Goal: Information Seeking & Learning: Learn about a topic

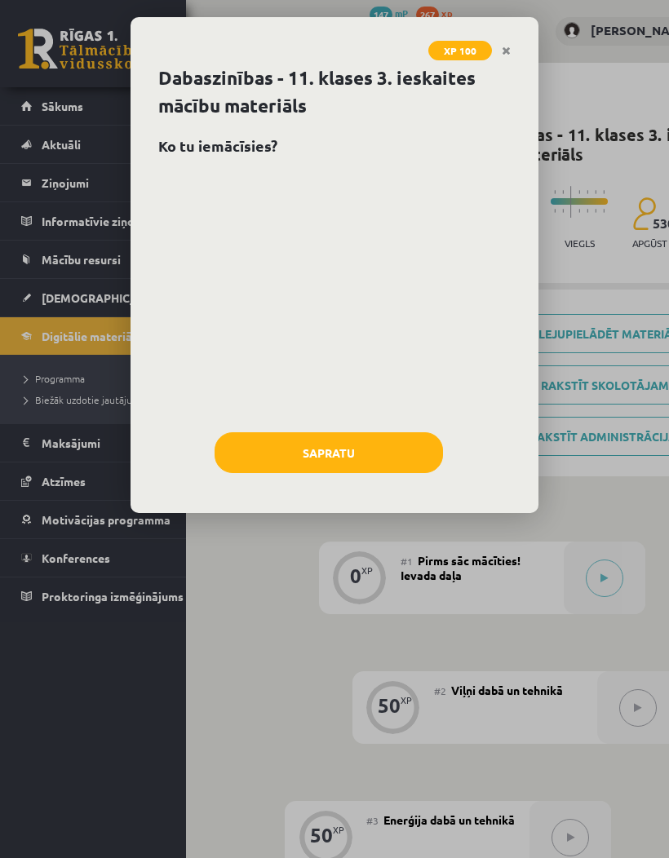
scroll to position [288, 0]
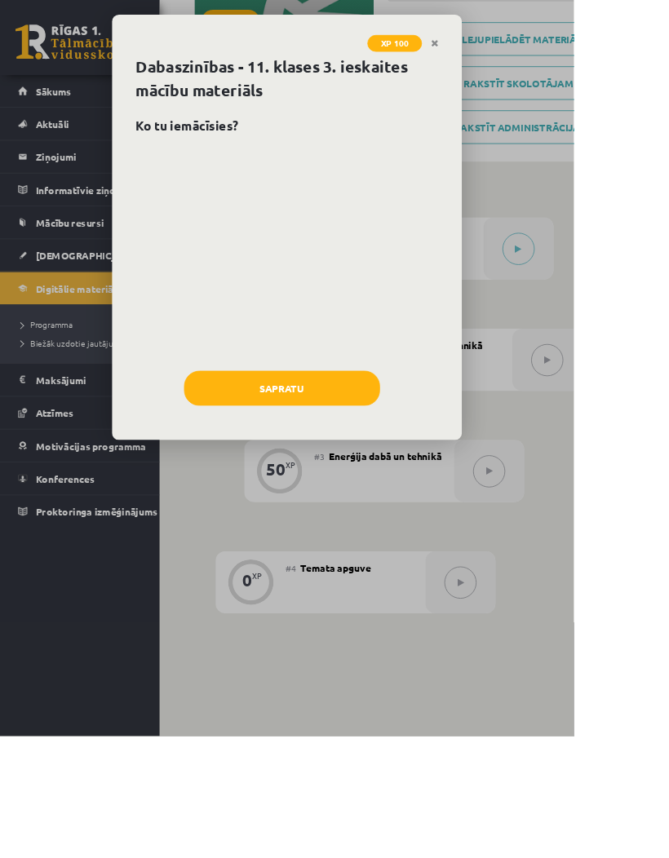
click at [402, 451] on button "Sapratu" at bounding box center [329, 452] width 228 height 41
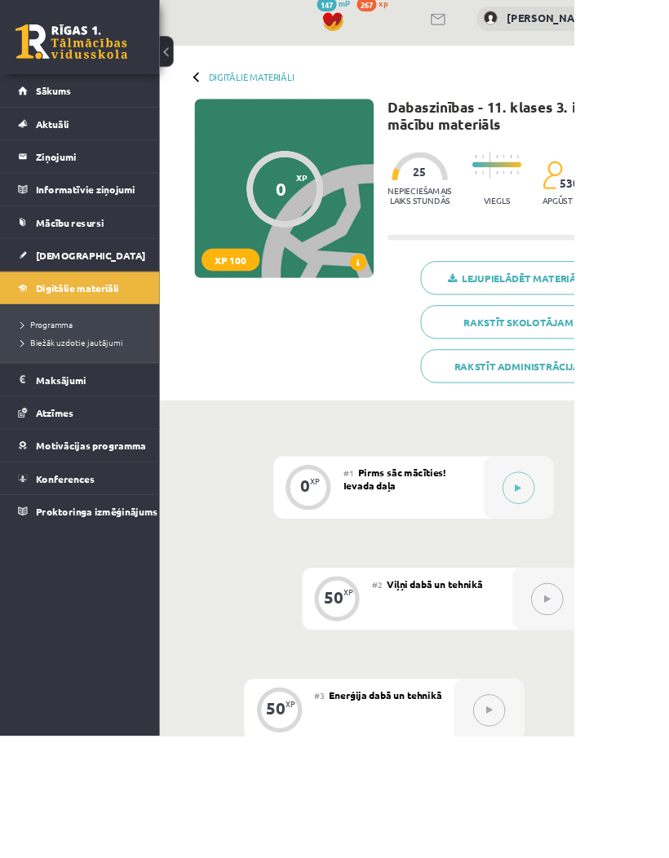
scroll to position [0, 0]
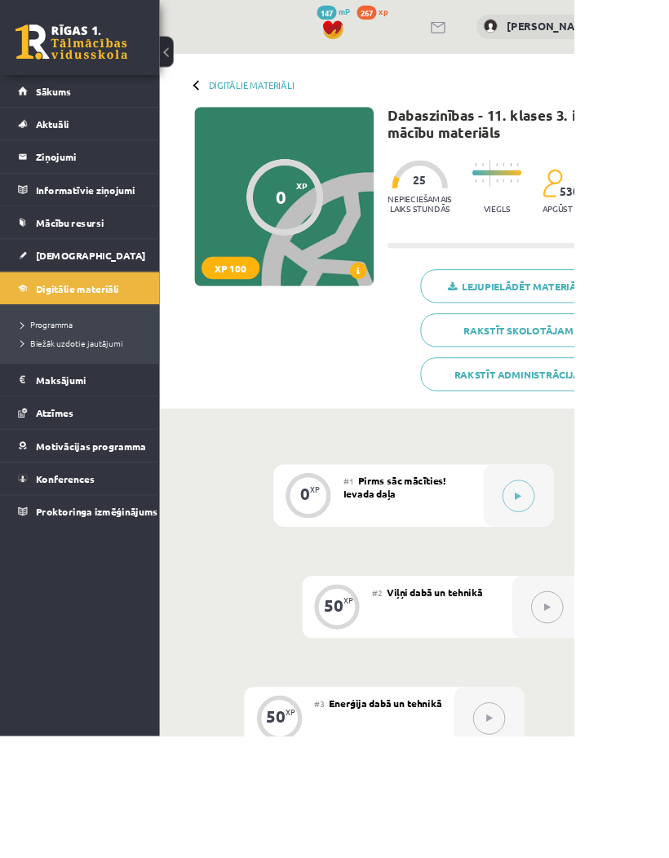
click at [75, 334] on span "Digitālie materiāli" at bounding box center [90, 336] width 97 height 15
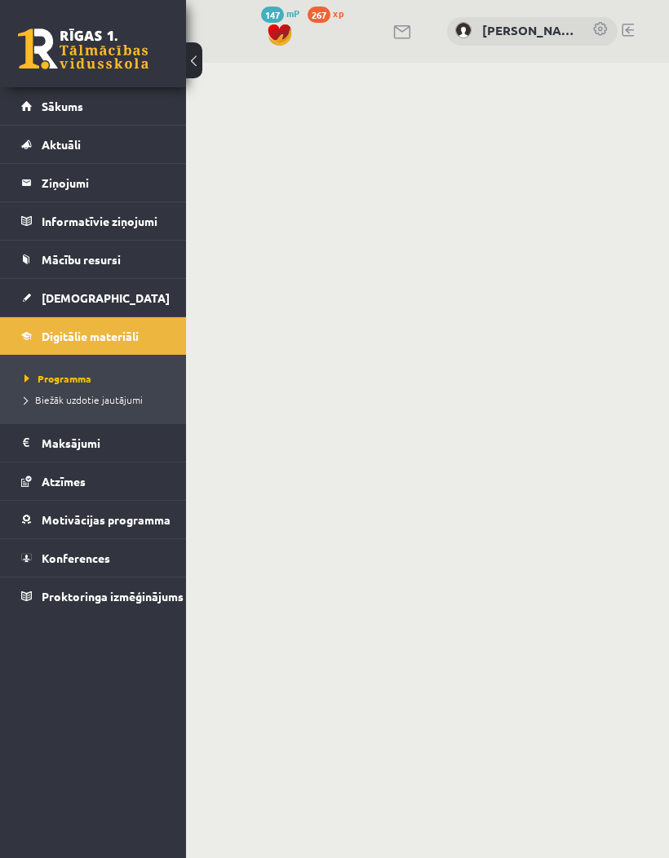
click at [74, 294] on span "[DEMOGRAPHIC_DATA]" at bounding box center [106, 297] width 128 height 15
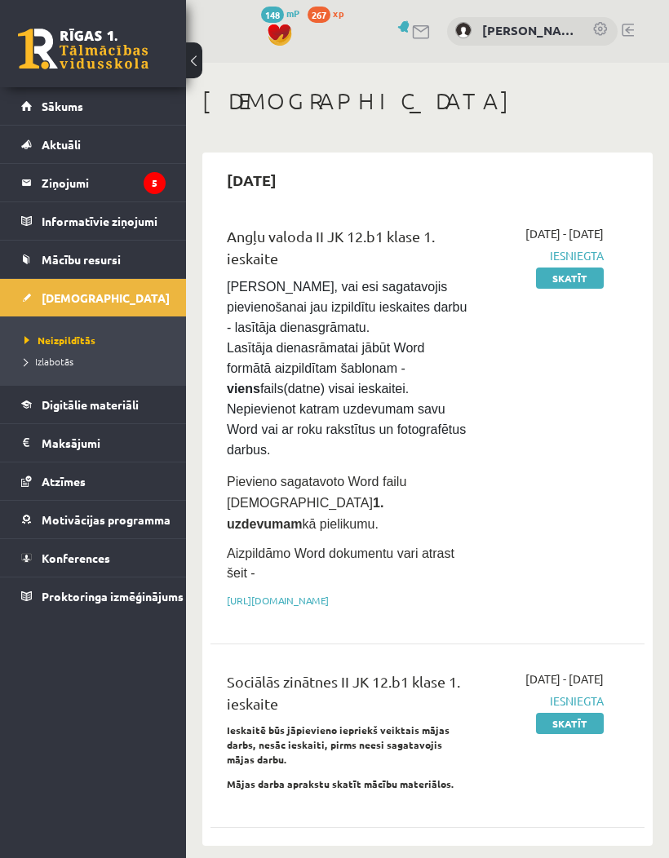
click at [86, 403] on span "Digitālie materiāli" at bounding box center [90, 404] width 97 height 15
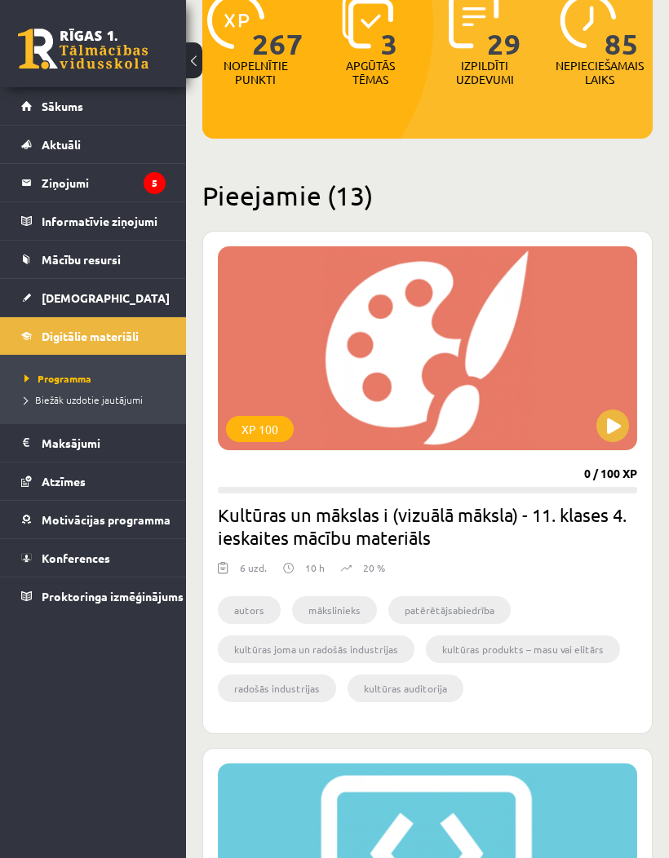
scroll to position [225, 0]
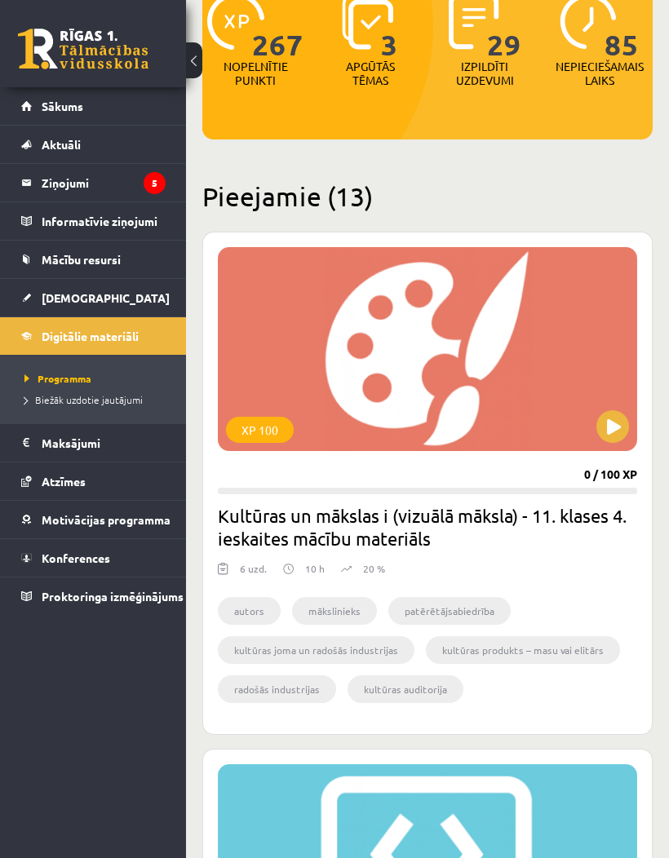
click at [614, 433] on button at bounding box center [612, 426] width 33 height 33
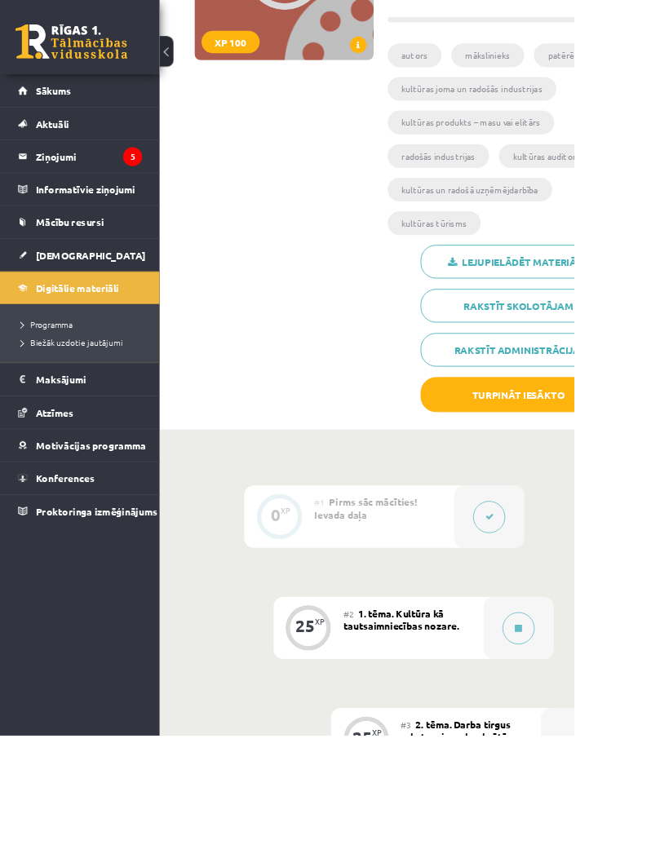
scroll to position [267, 0]
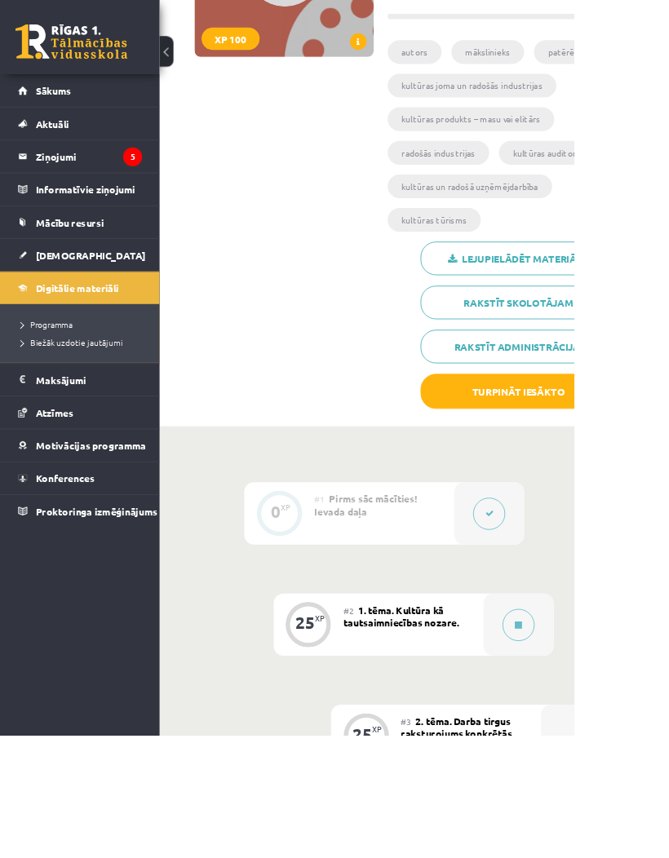
click at [609, 724] on icon at bounding box center [604, 729] width 8 height 10
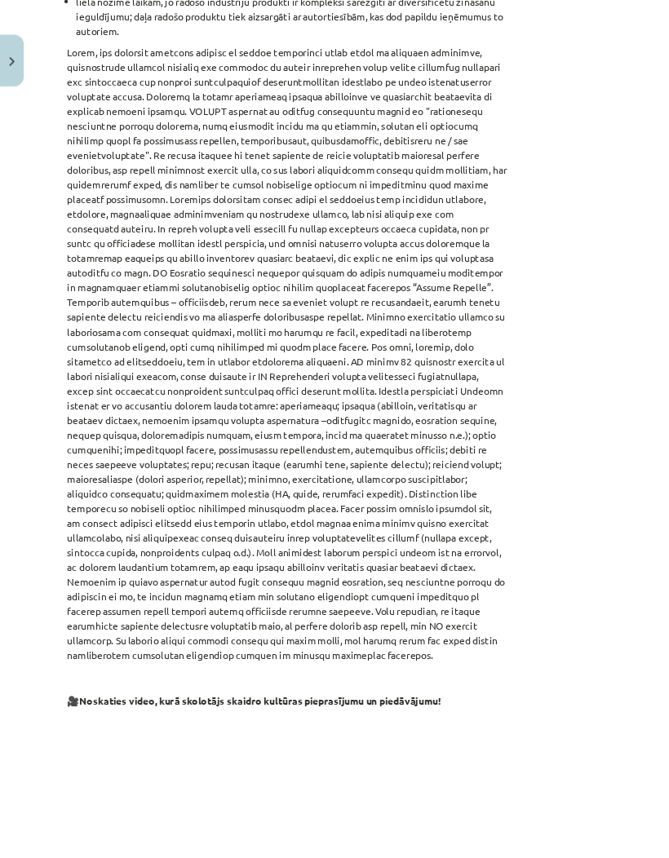
scroll to position [855, 0]
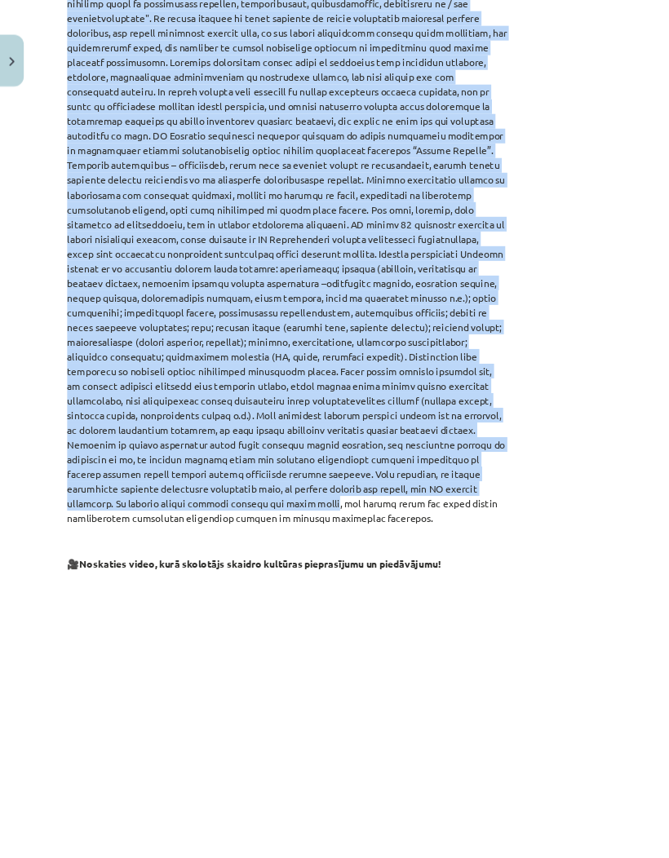
click at [668, 308] on div "Mācību tēma: Kultūras un mākslas i (vizuālā māksla) - 11. klases 4. ieskaites m…" at bounding box center [334, 429] width 669 height 858
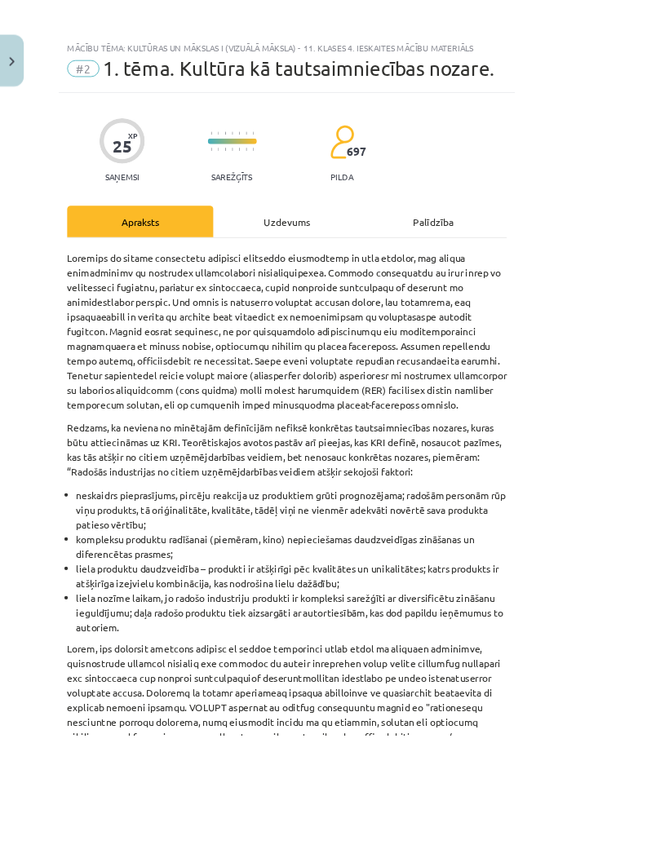
scroll to position [0, 0]
click at [22, 70] on button "Close" at bounding box center [14, 71] width 28 height 60
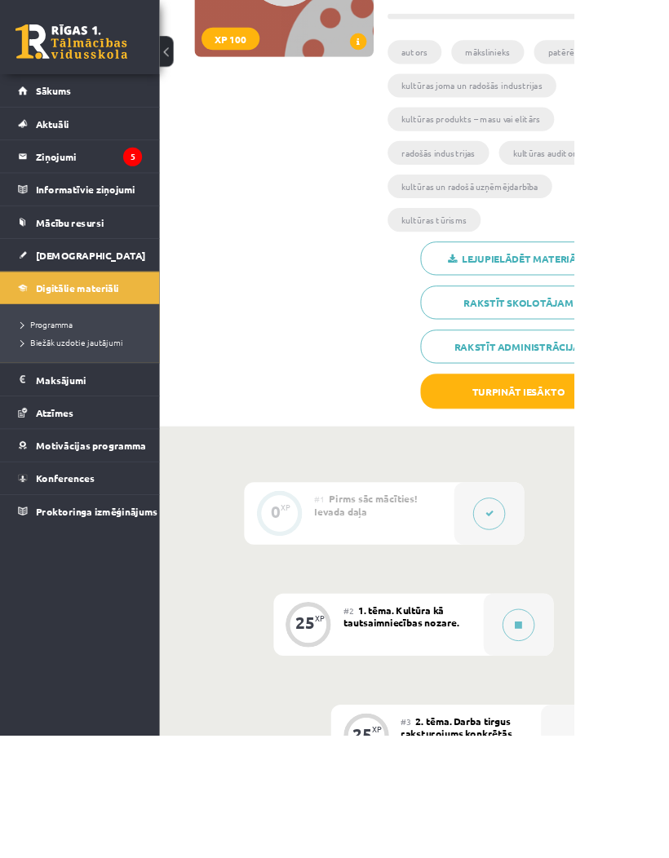
click at [94, 108] on link "Sākums" at bounding box center [93, 106] width 144 height 38
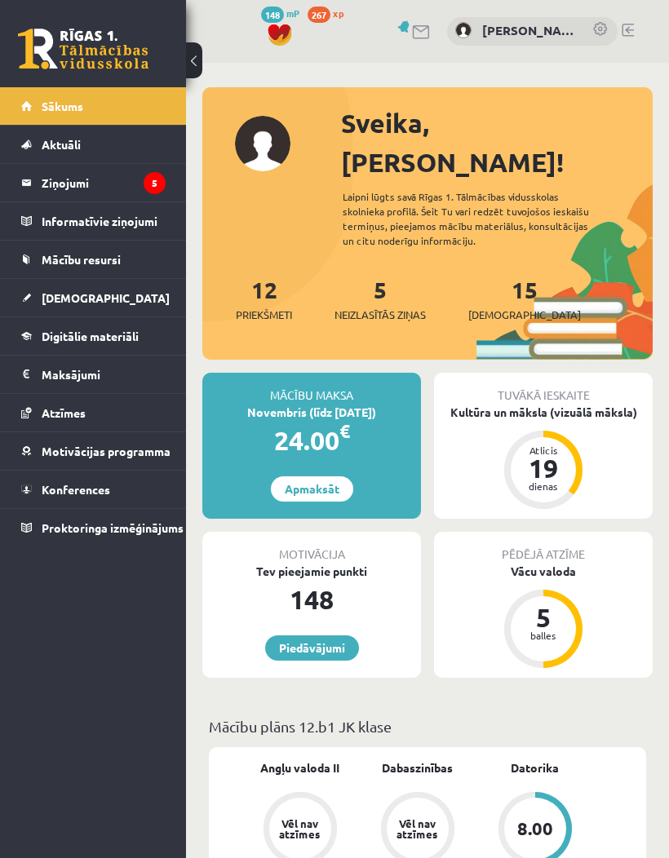
click at [122, 183] on legend "Ziņojumi 5" at bounding box center [104, 183] width 124 height 38
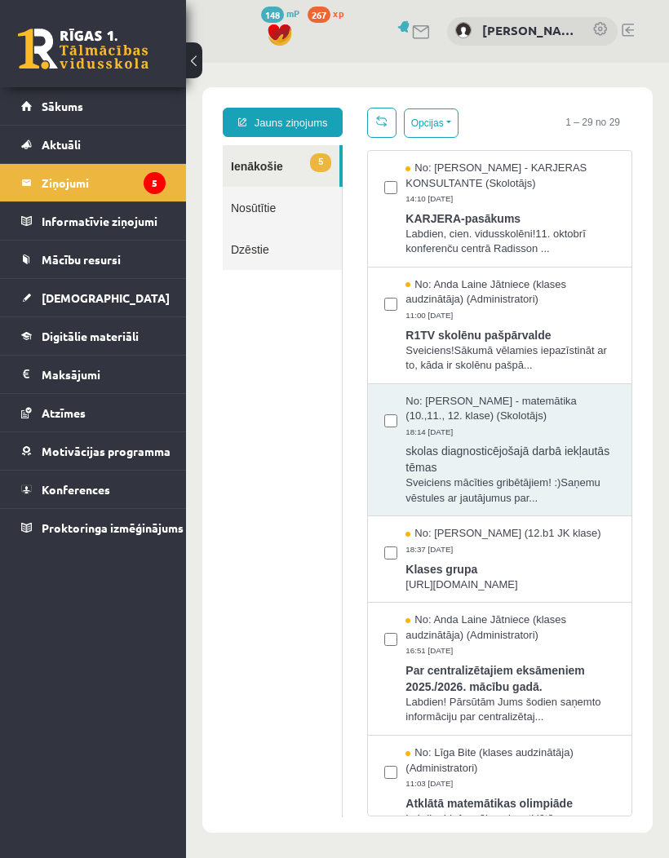
click at [333, 116] on link "Jauns ziņojums" at bounding box center [283, 122] width 120 height 29
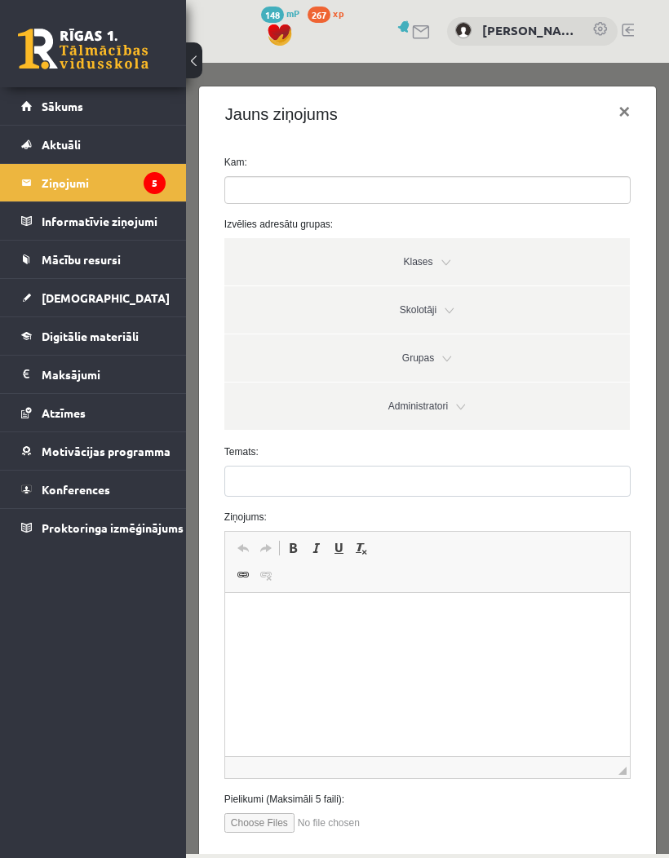
click at [432, 310] on link "Skolotāji" at bounding box center [426, 309] width 405 height 47
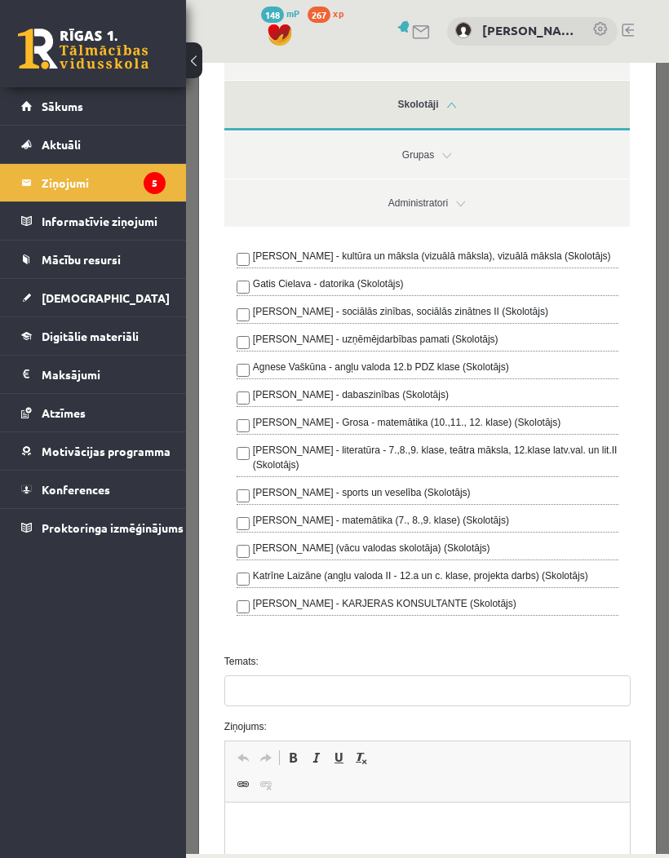
scroll to position [206, 0]
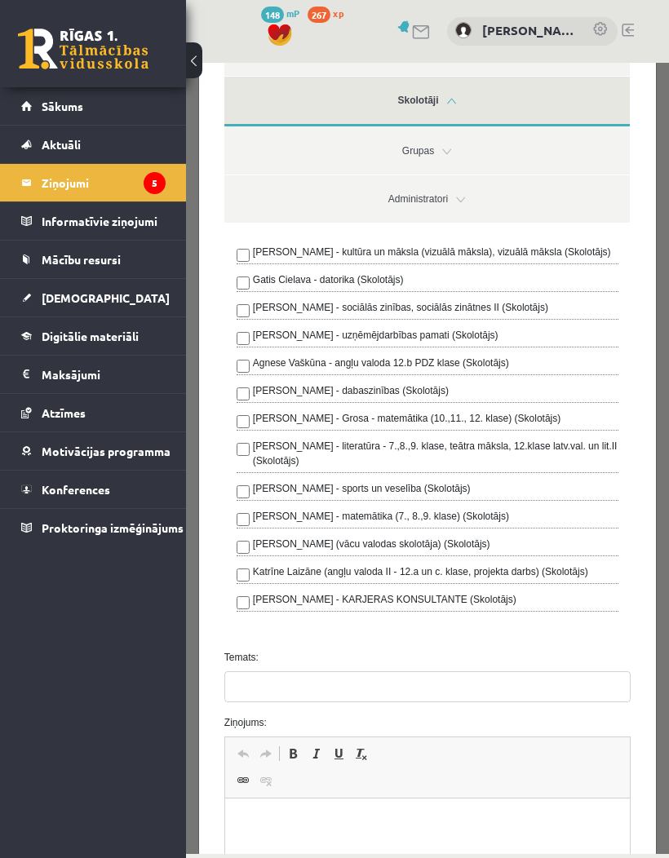
click at [448, 152] on link "Grupas" at bounding box center [426, 150] width 405 height 47
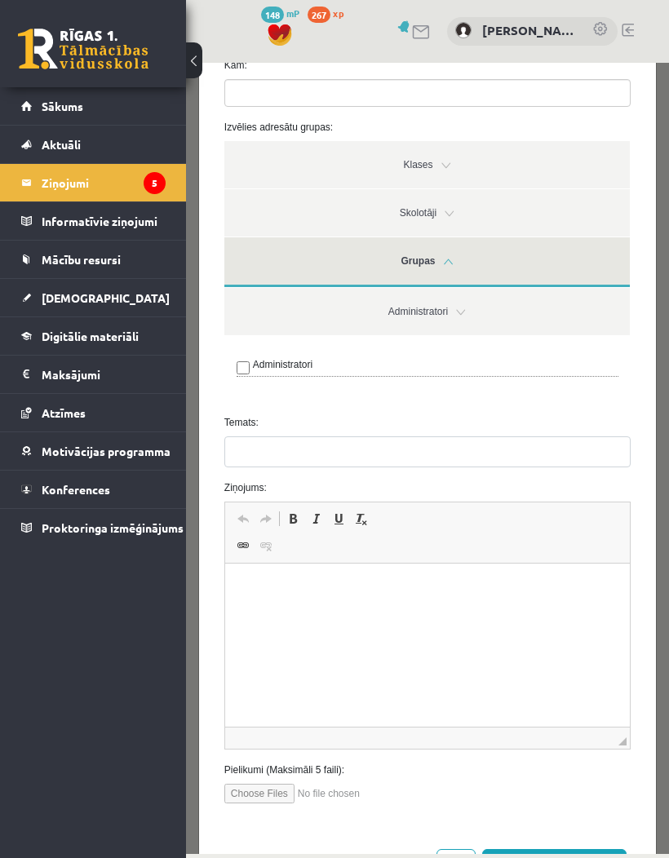
click at [436, 254] on link "Grupas" at bounding box center [426, 262] width 405 height 50
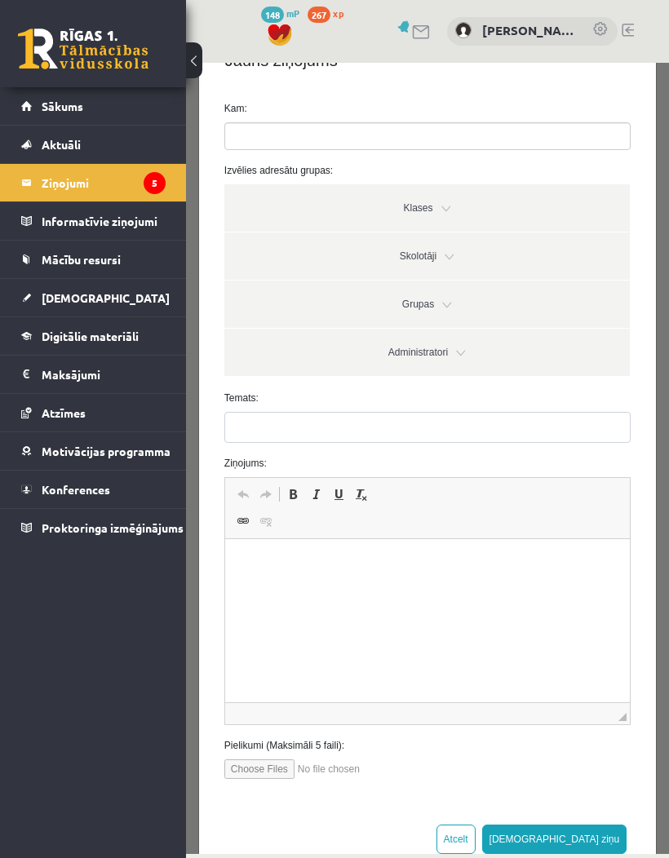
scroll to position [29, 0]
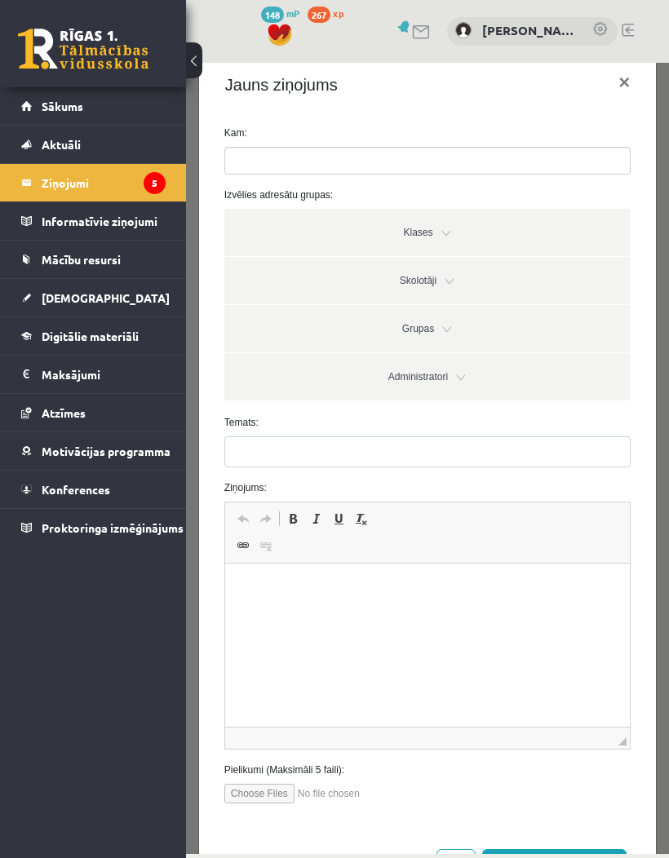
click at [441, 379] on link "Administratori" at bounding box center [426, 376] width 405 height 47
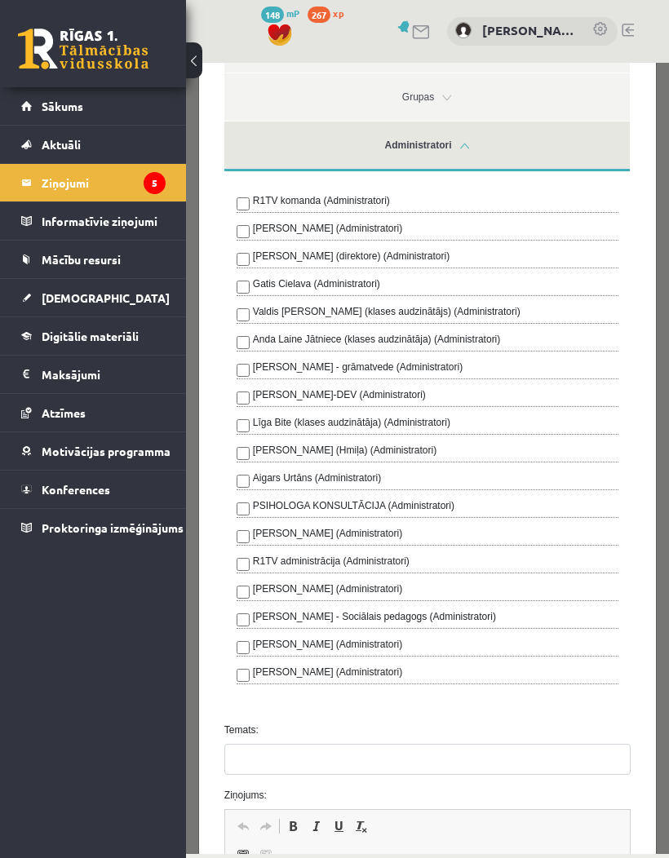
scroll to position [265, 0]
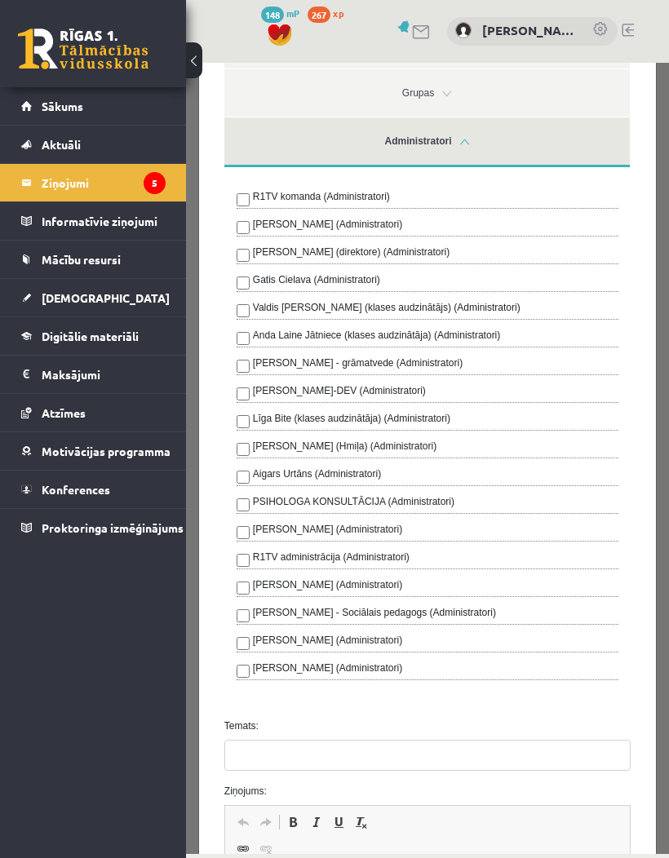
click at [414, 34] on link at bounding box center [422, 32] width 20 height 14
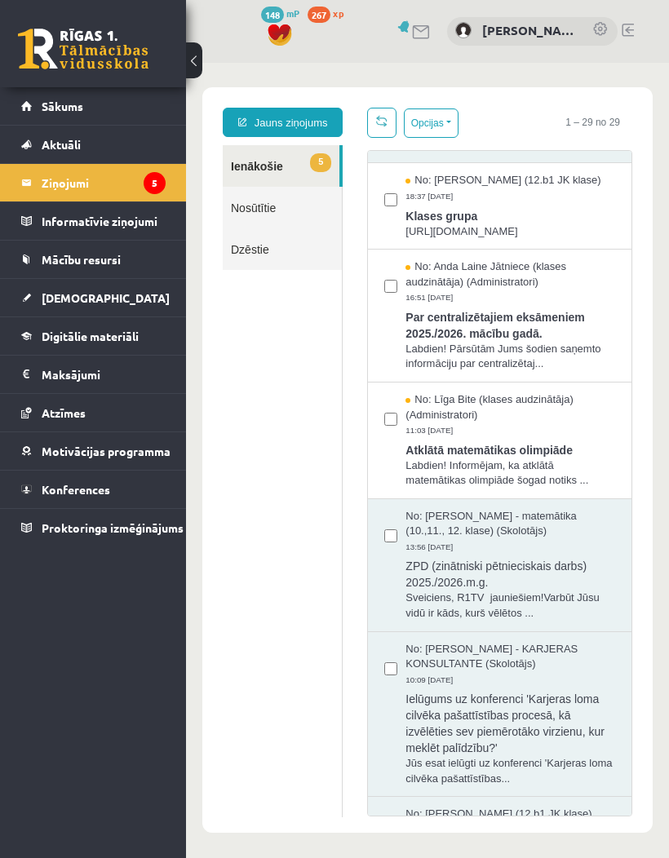
scroll to position [361, 0]
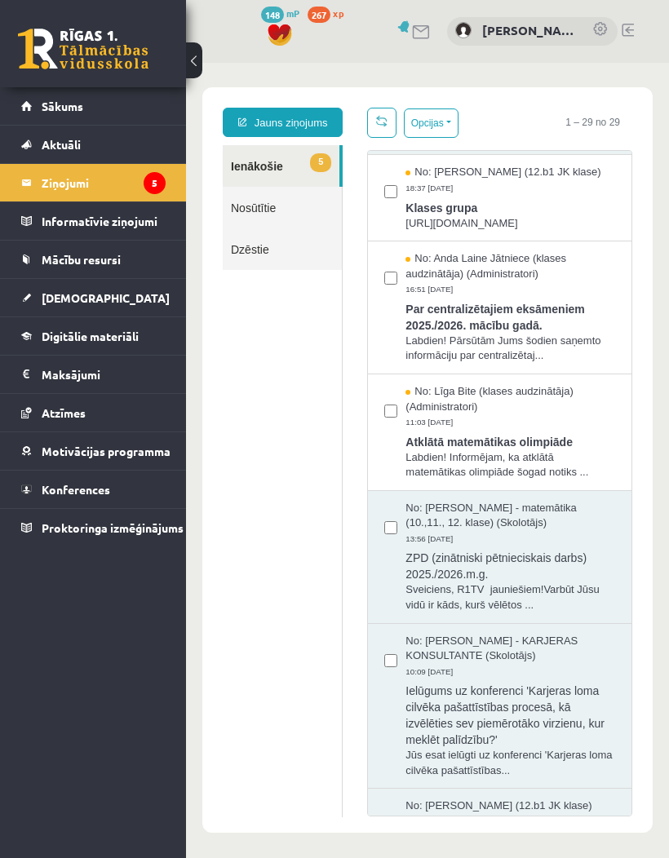
click at [543, 28] on link "[PERSON_NAME]" at bounding box center [529, 30] width 94 height 19
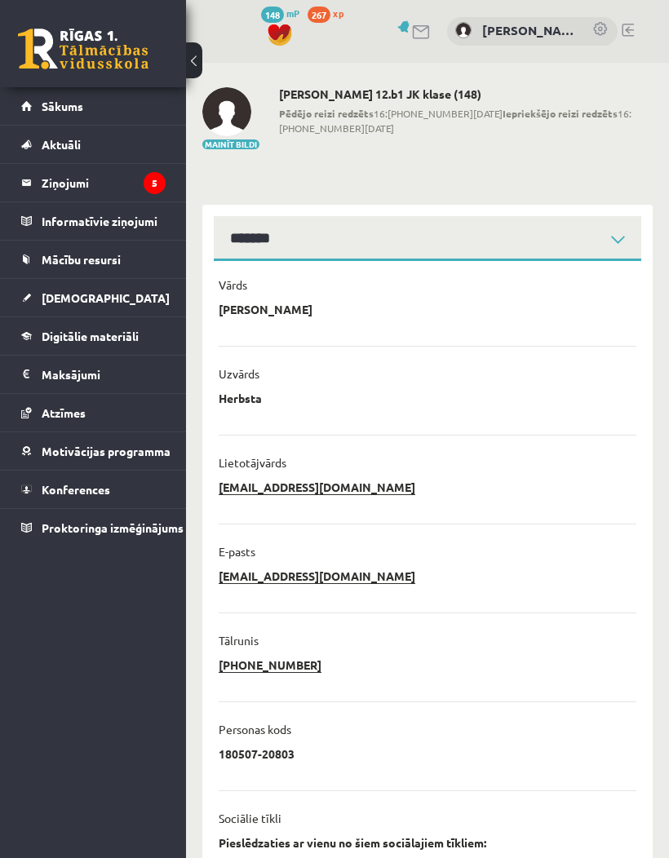
click at [46, 332] on span "Digitālie materiāli" at bounding box center [90, 336] width 97 height 15
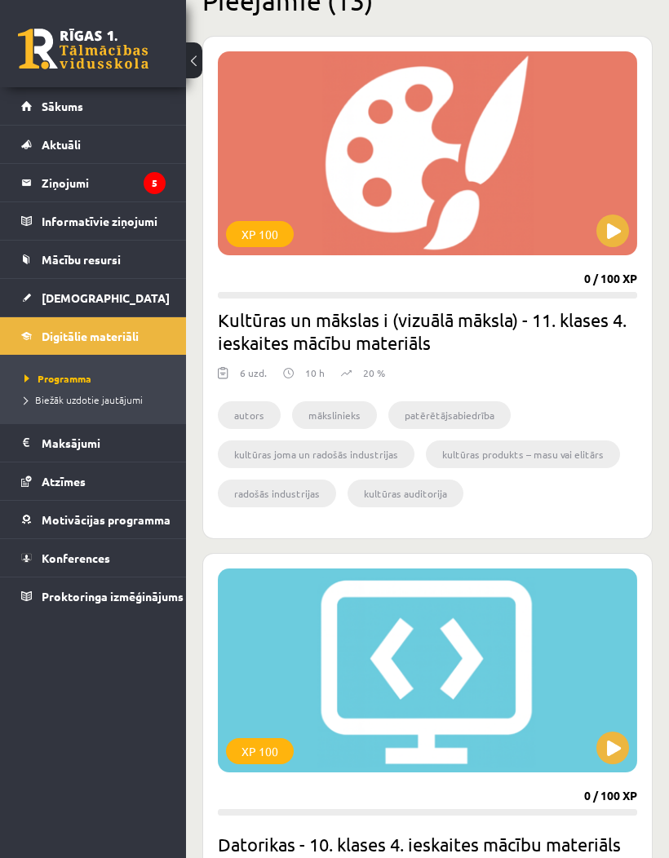
scroll to position [419, 0]
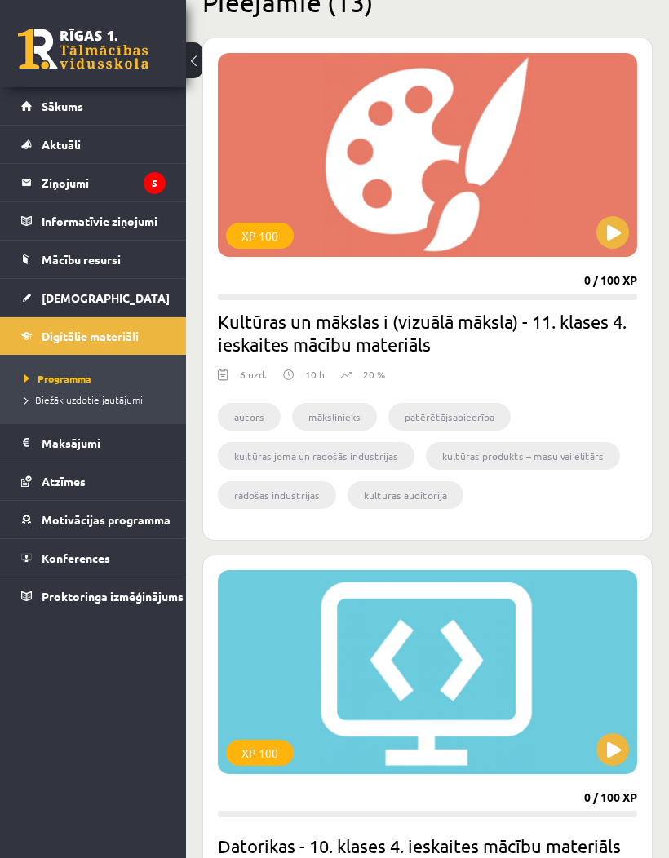
click at [84, 300] on span "[DEMOGRAPHIC_DATA]" at bounding box center [106, 297] width 128 height 15
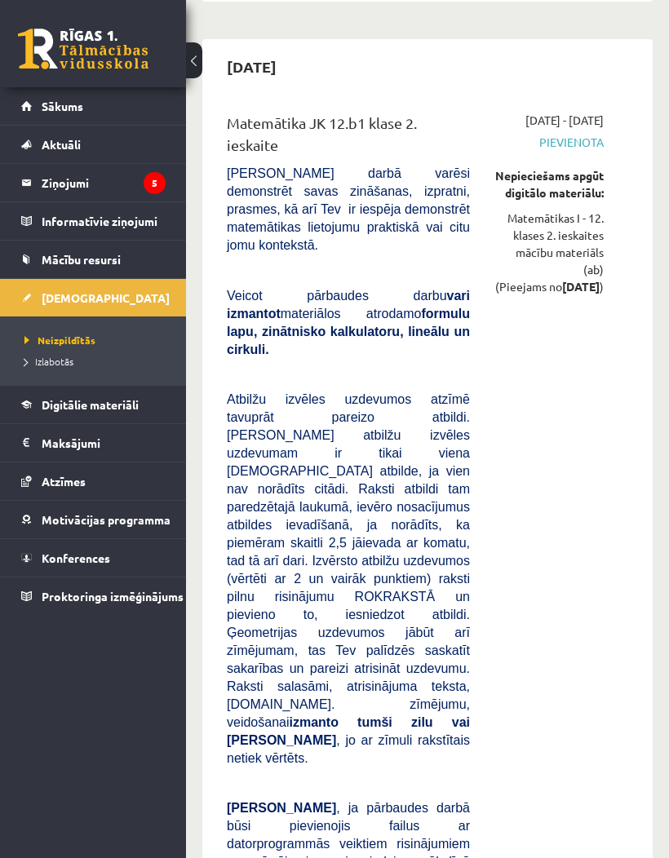
scroll to position [6221, 0]
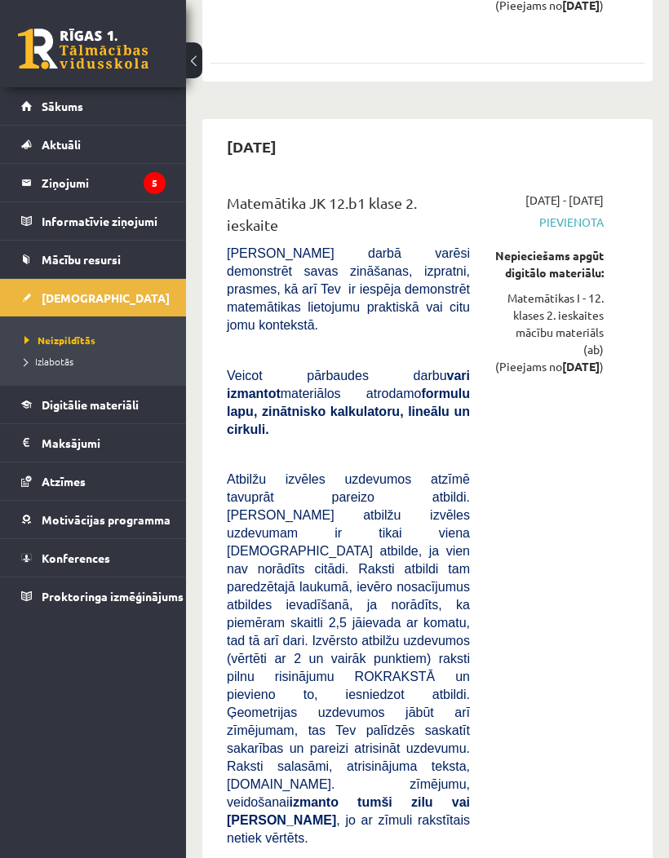
click at [63, 401] on span "Digitālie materiāli" at bounding box center [90, 404] width 97 height 15
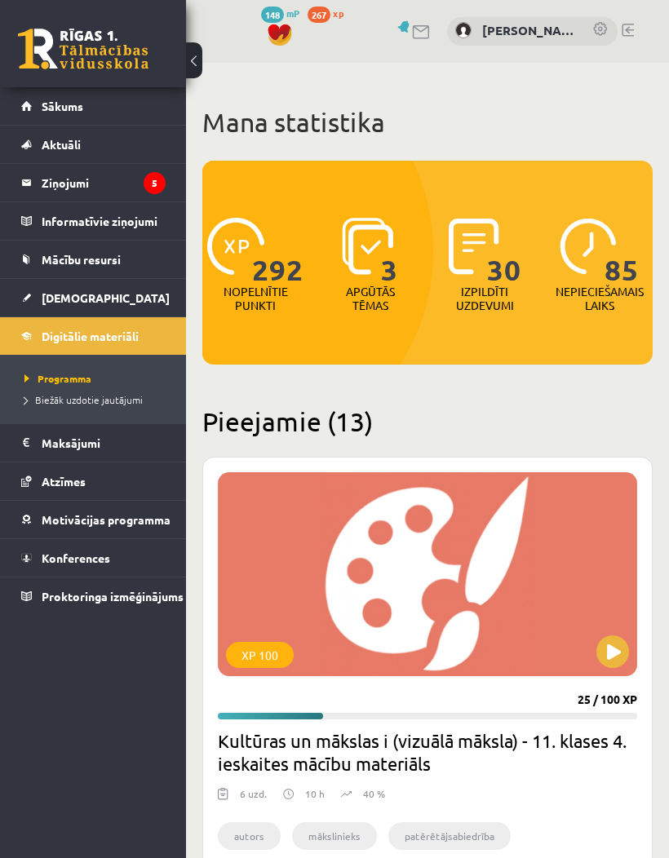
click at [607, 638] on button at bounding box center [612, 651] width 33 height 33
click at [630, 664] on div "XP 100" at bounding box center [427, 574] width 419 height 204
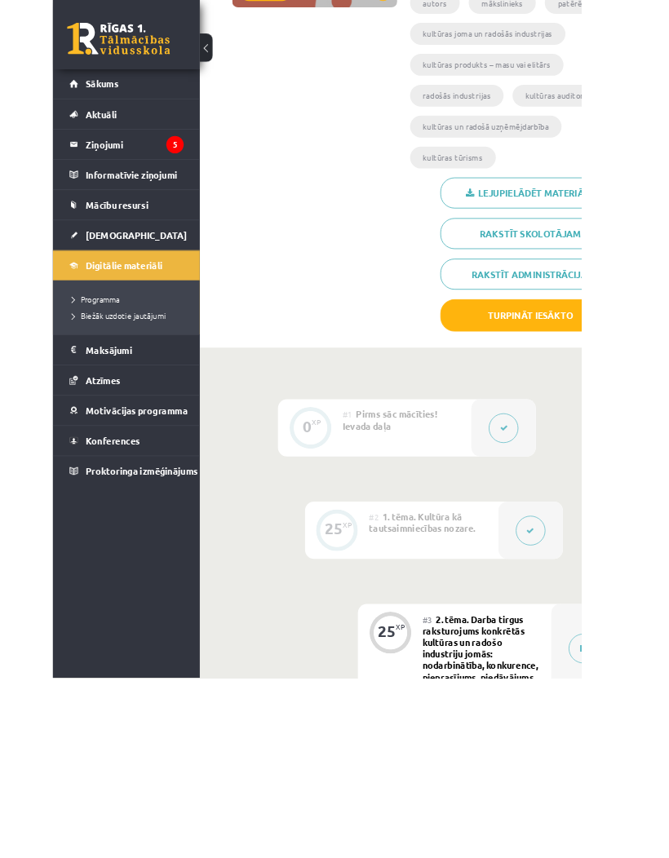
scroll to position [479, 0]
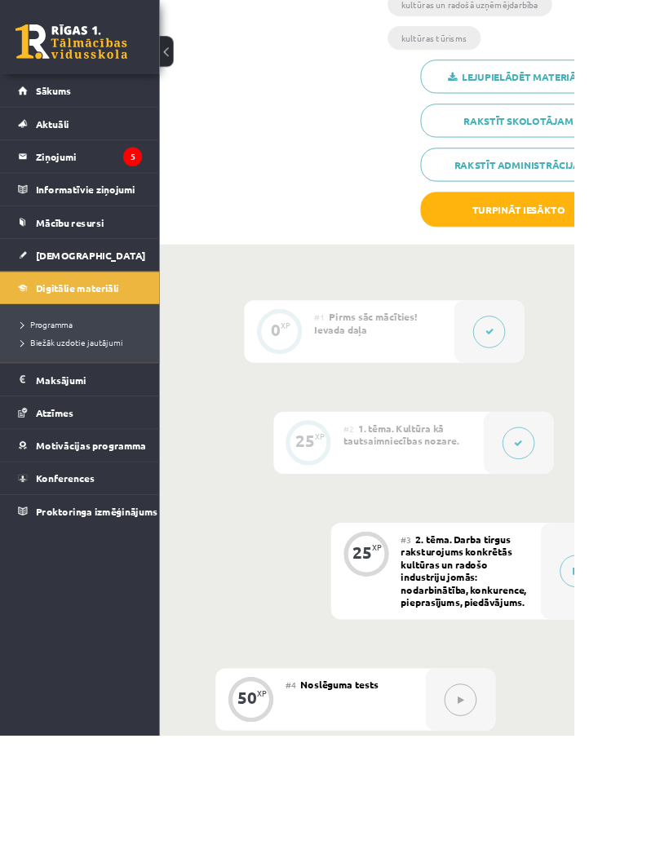
click at [668, 648] on button at bounding box center [672, 667] width 38 height 38
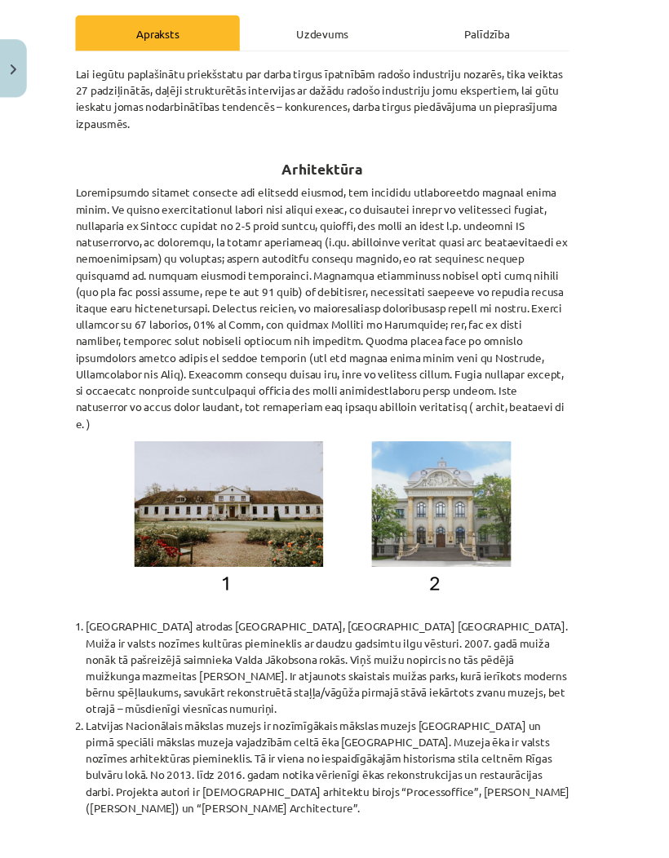
scroll to position [302, 0]
